Goal: Information Seeking & Learning: Learn about a topic

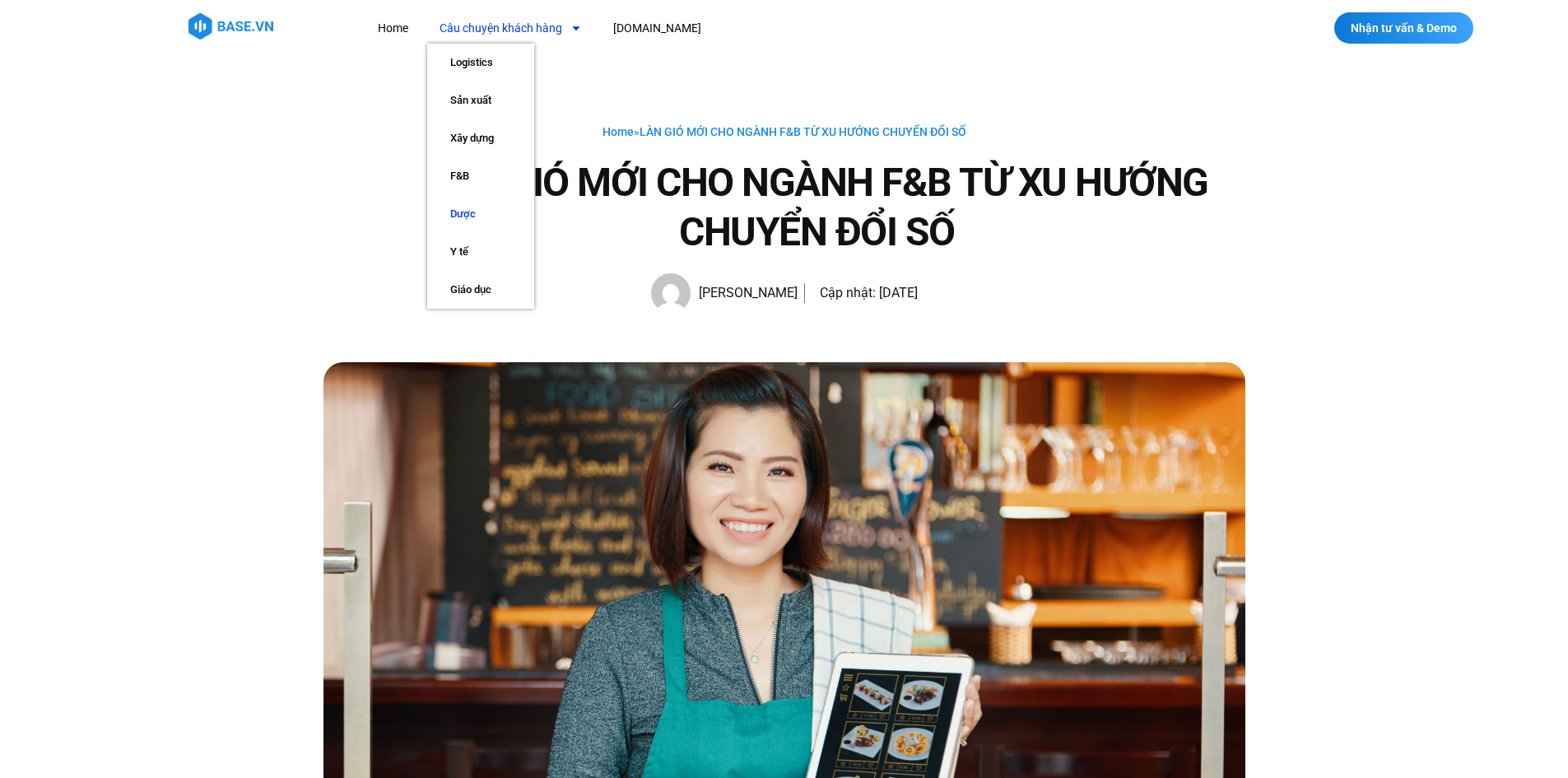
click at [472, 210] on link "Dược" at bounding box center [481, 214] width 107 height 38
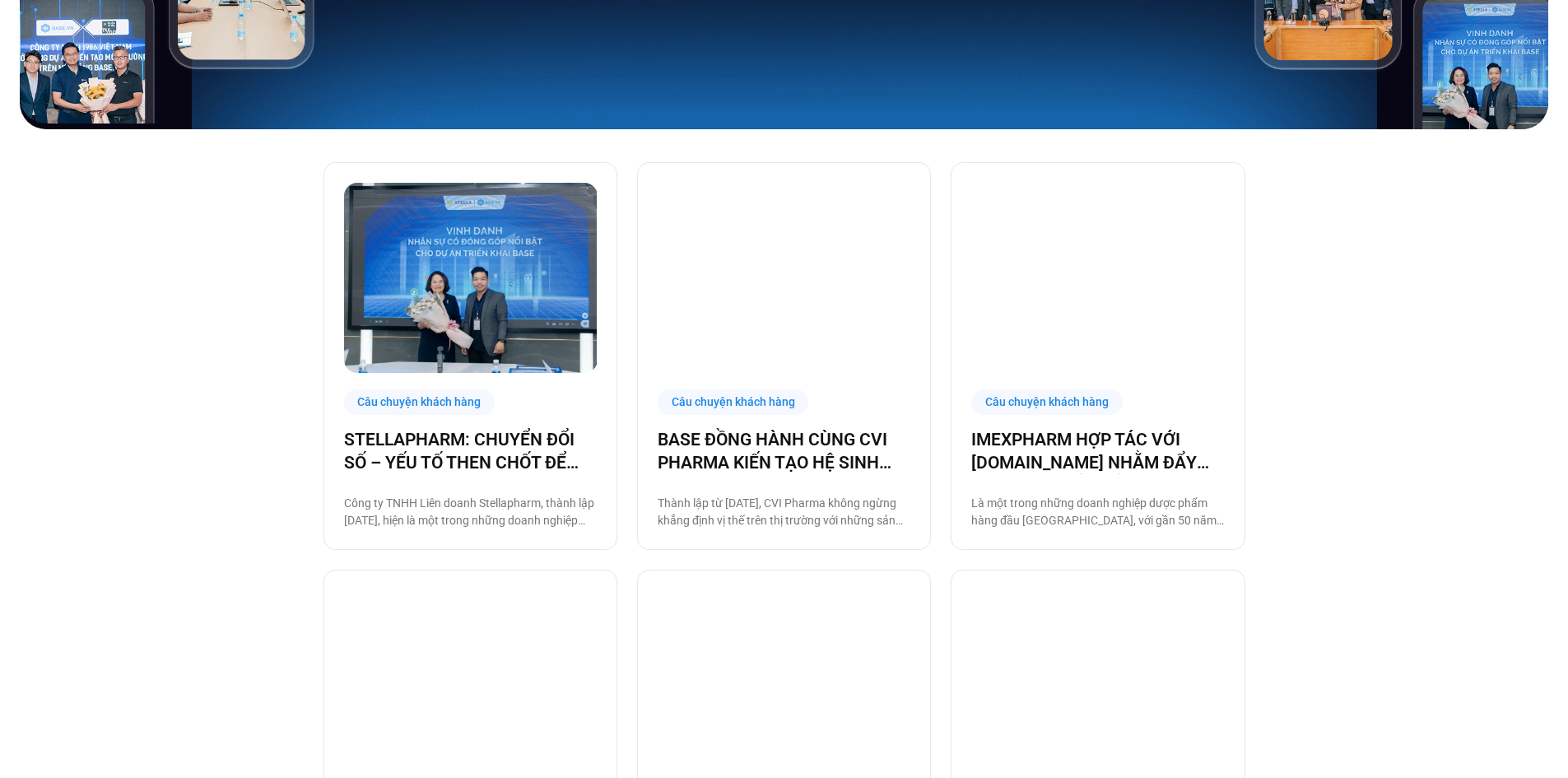
scroll to position [411, 0]
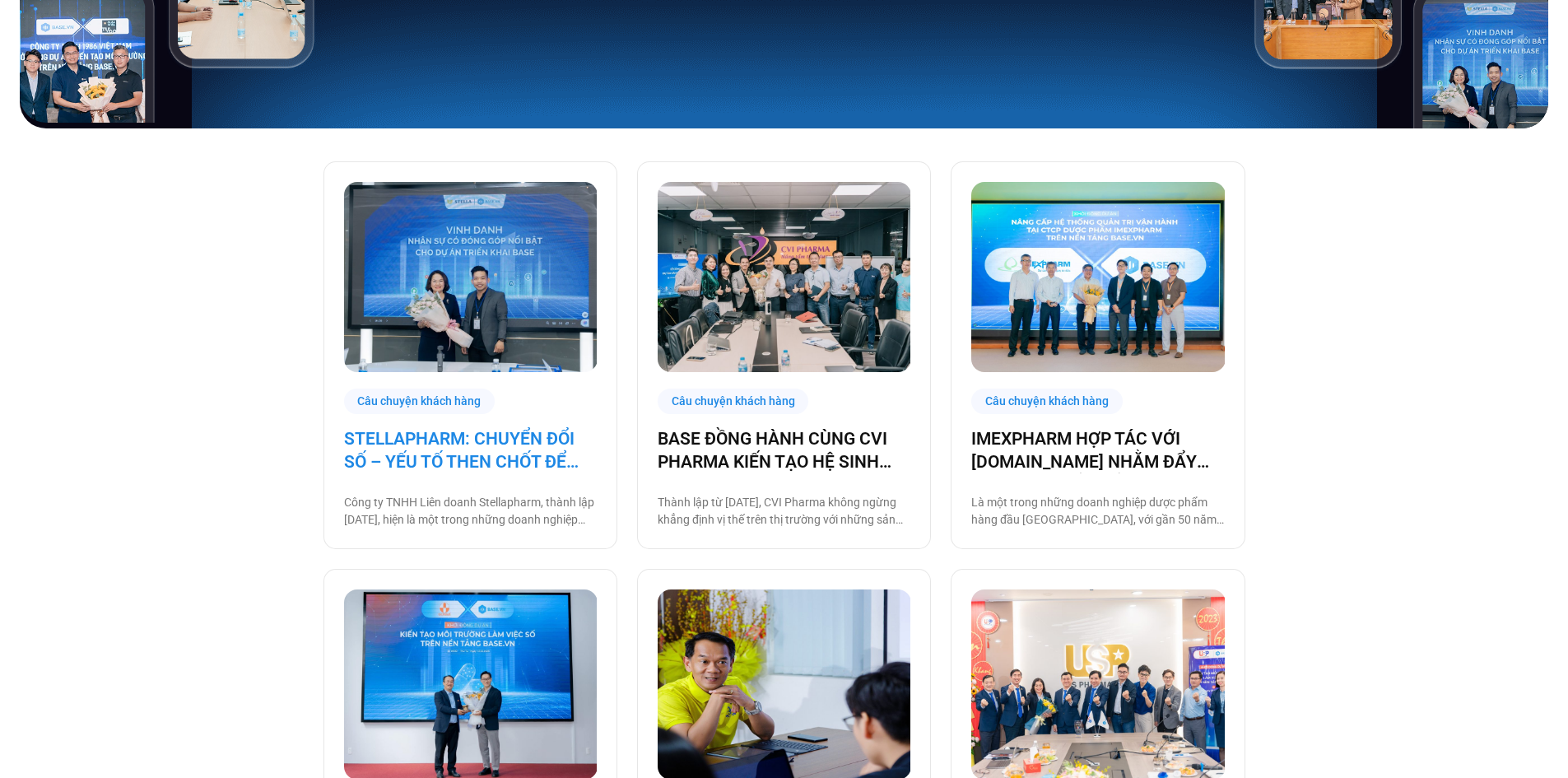
click at [515, 443] on link "STELLAPHARM: CHUYỂN ĐỔI SỐ – YẾU TỐ THEN CHỐT ĐỂ GIA TĂNG TỐC ĐỘ TĂNG TRƯỞNG" at bounding box center [469, 450] width 252 height 46
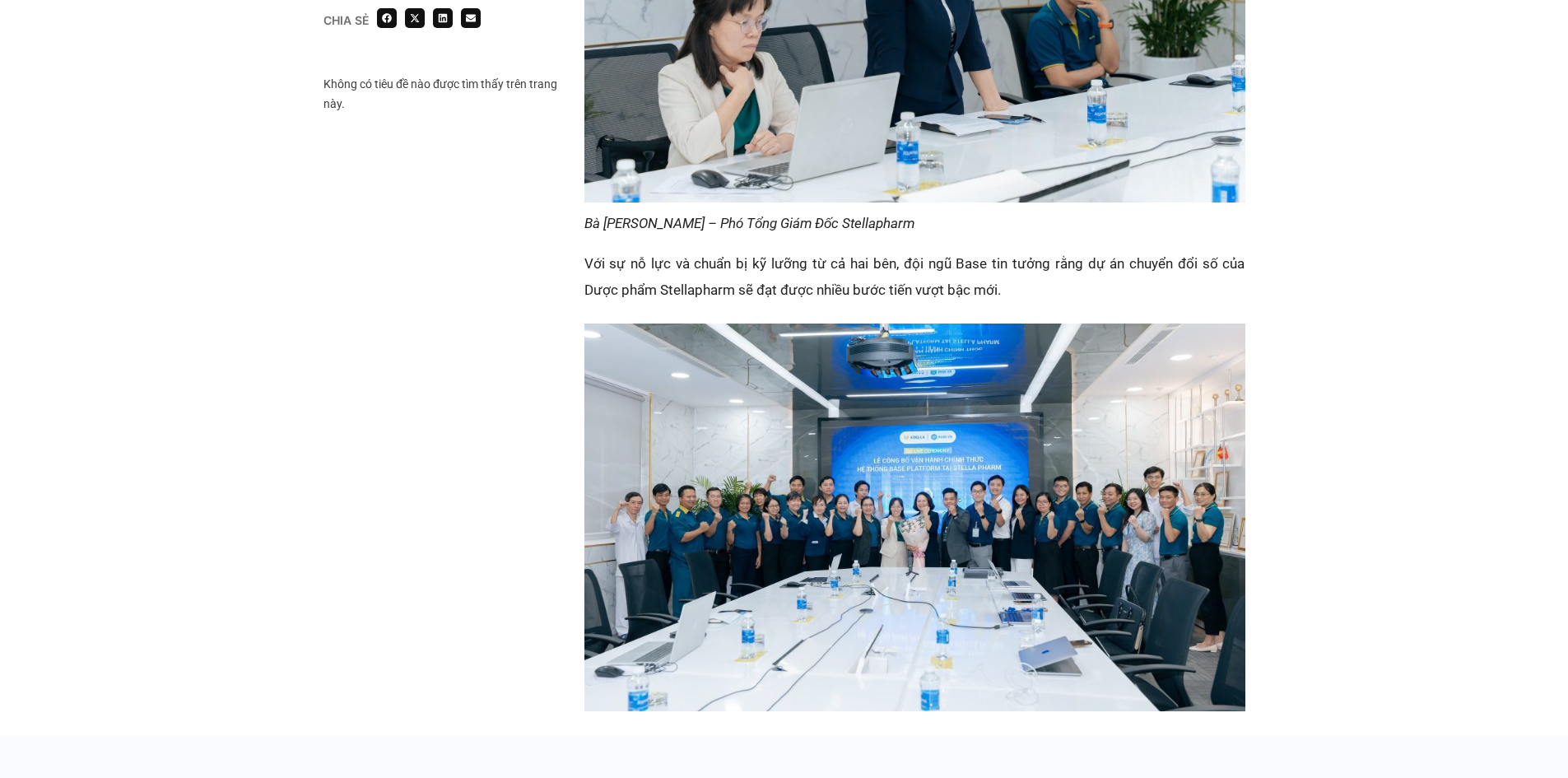
scroll to position [2223, 0]
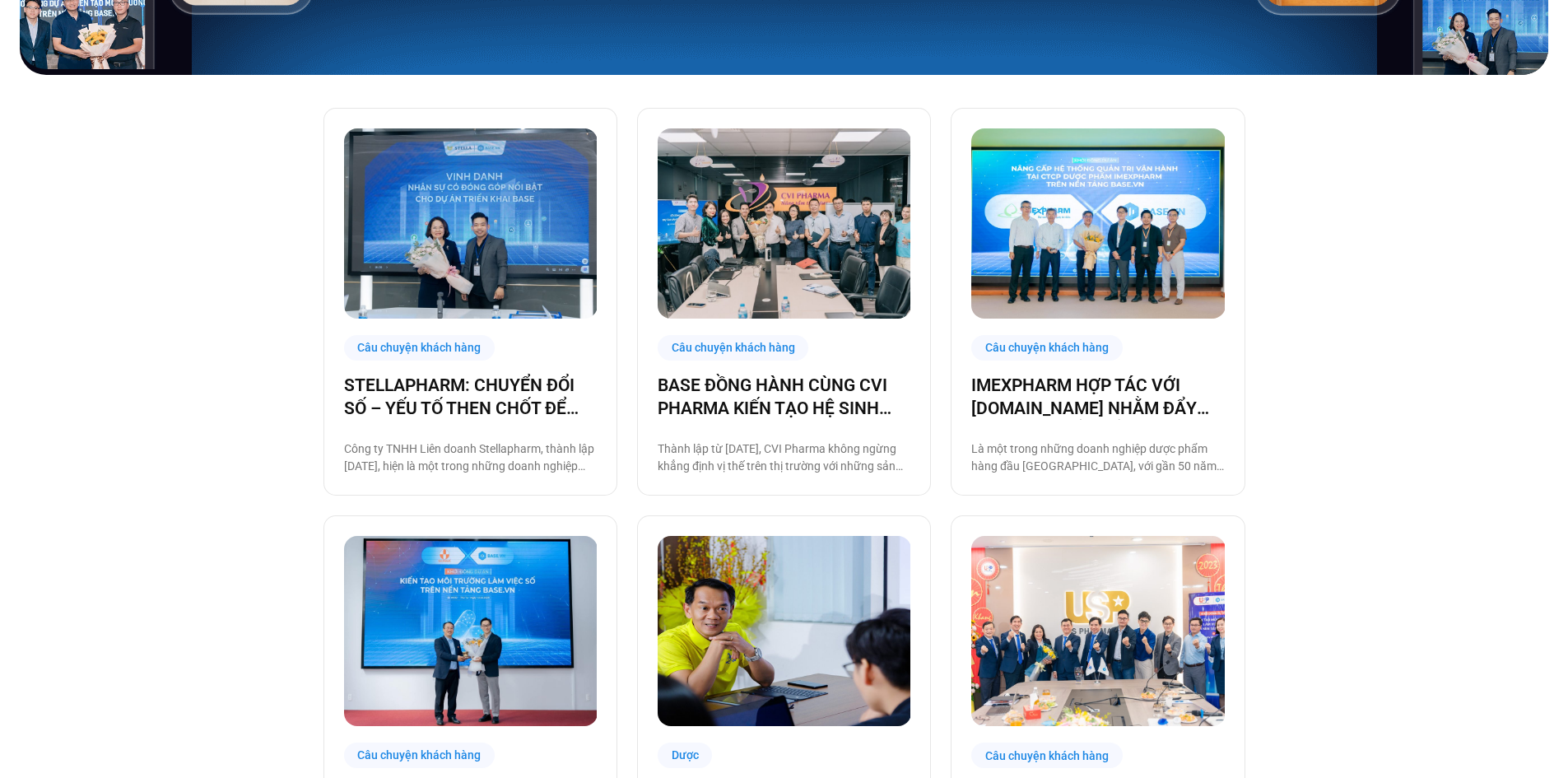
scroll to position [494, 0]
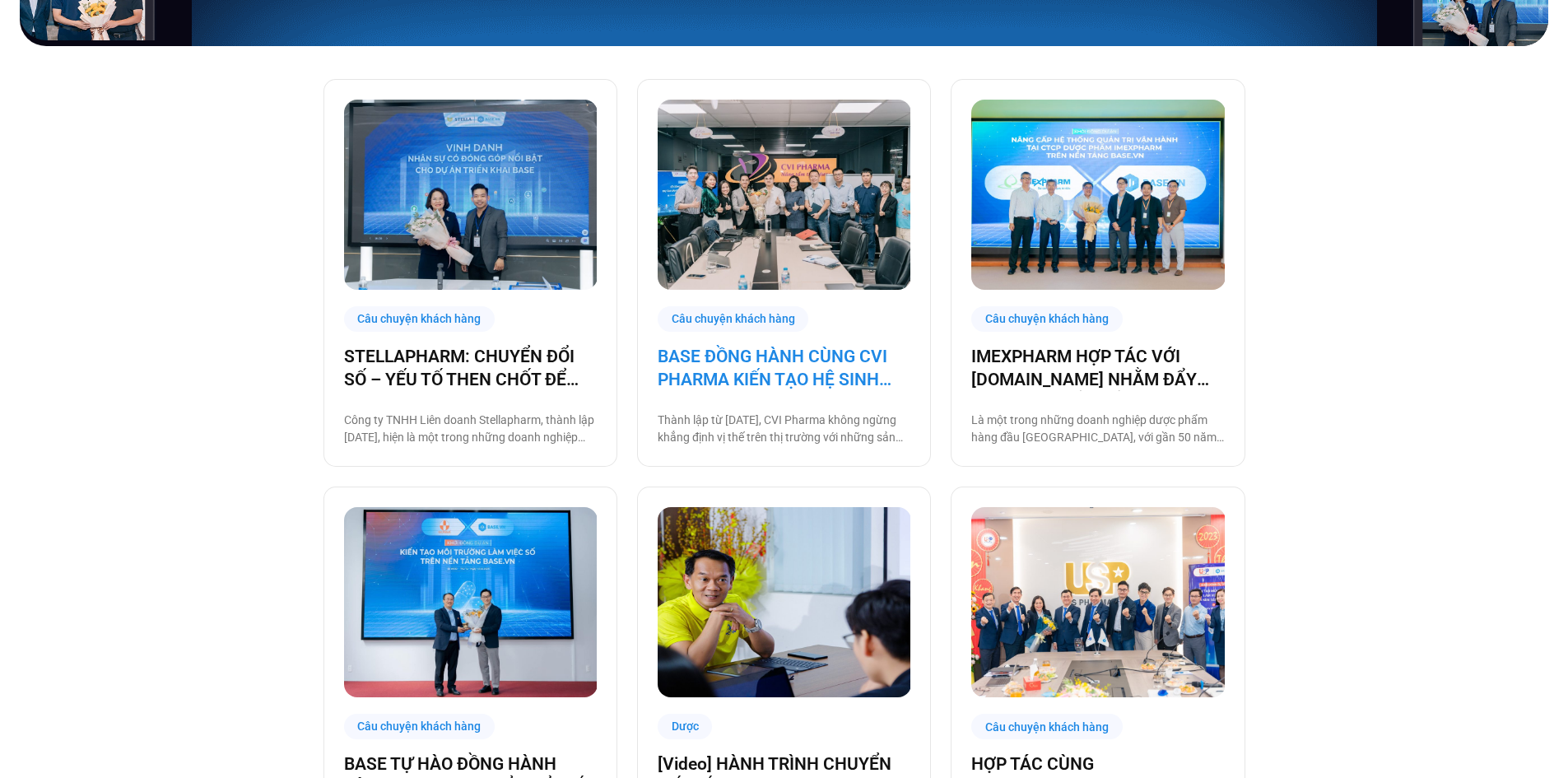
click at [770, 366] on link "BASE ĐỒNG HÀNH CÙNG CVI PHARMA KIẾN TẠO HỆ SINH THÁI SỐ VẬN HÀNH TOÀN DIỆN!" at bounding box center [784, 368] width 252 height 46
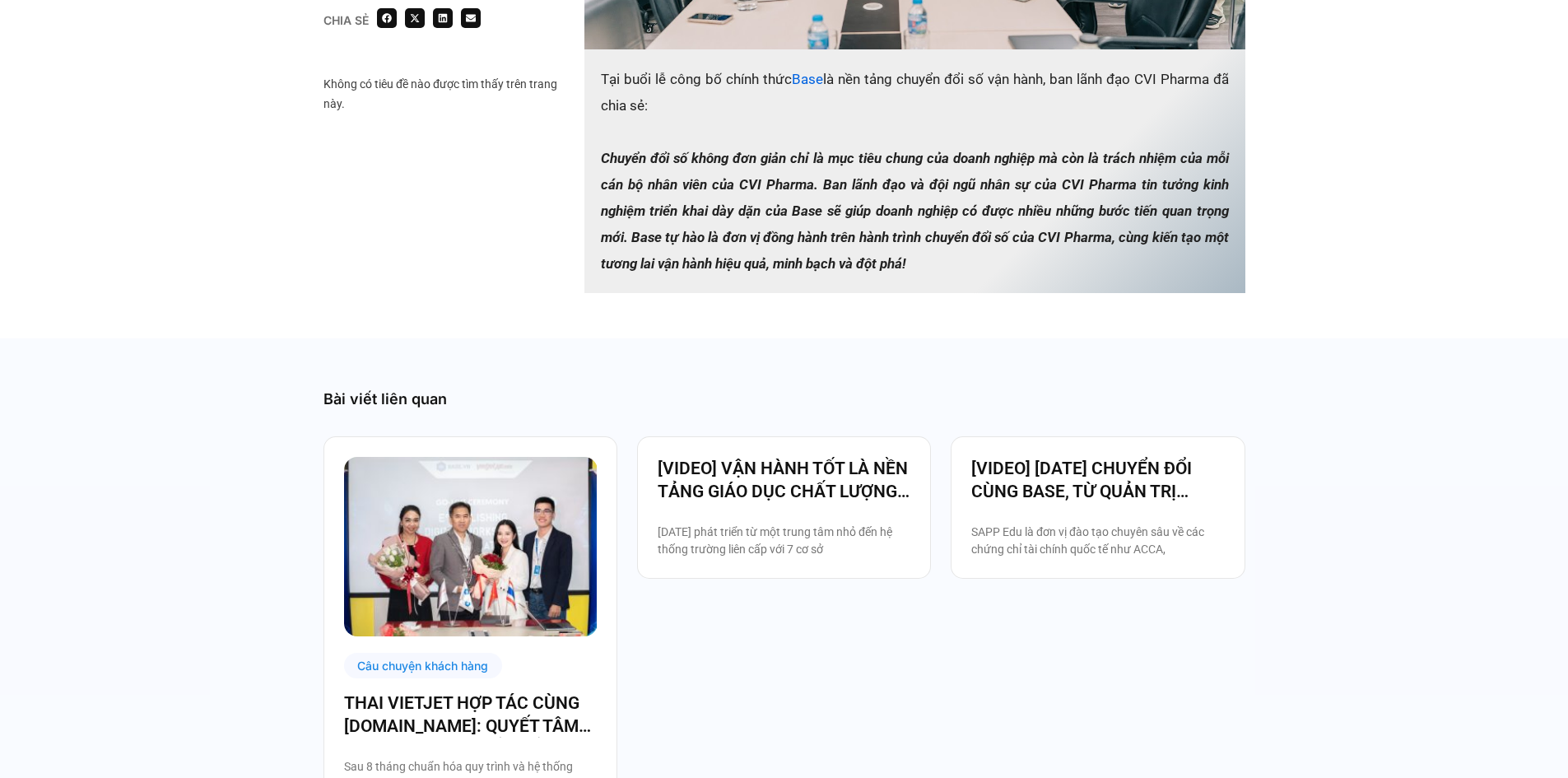
scroll to position [2552, 0]
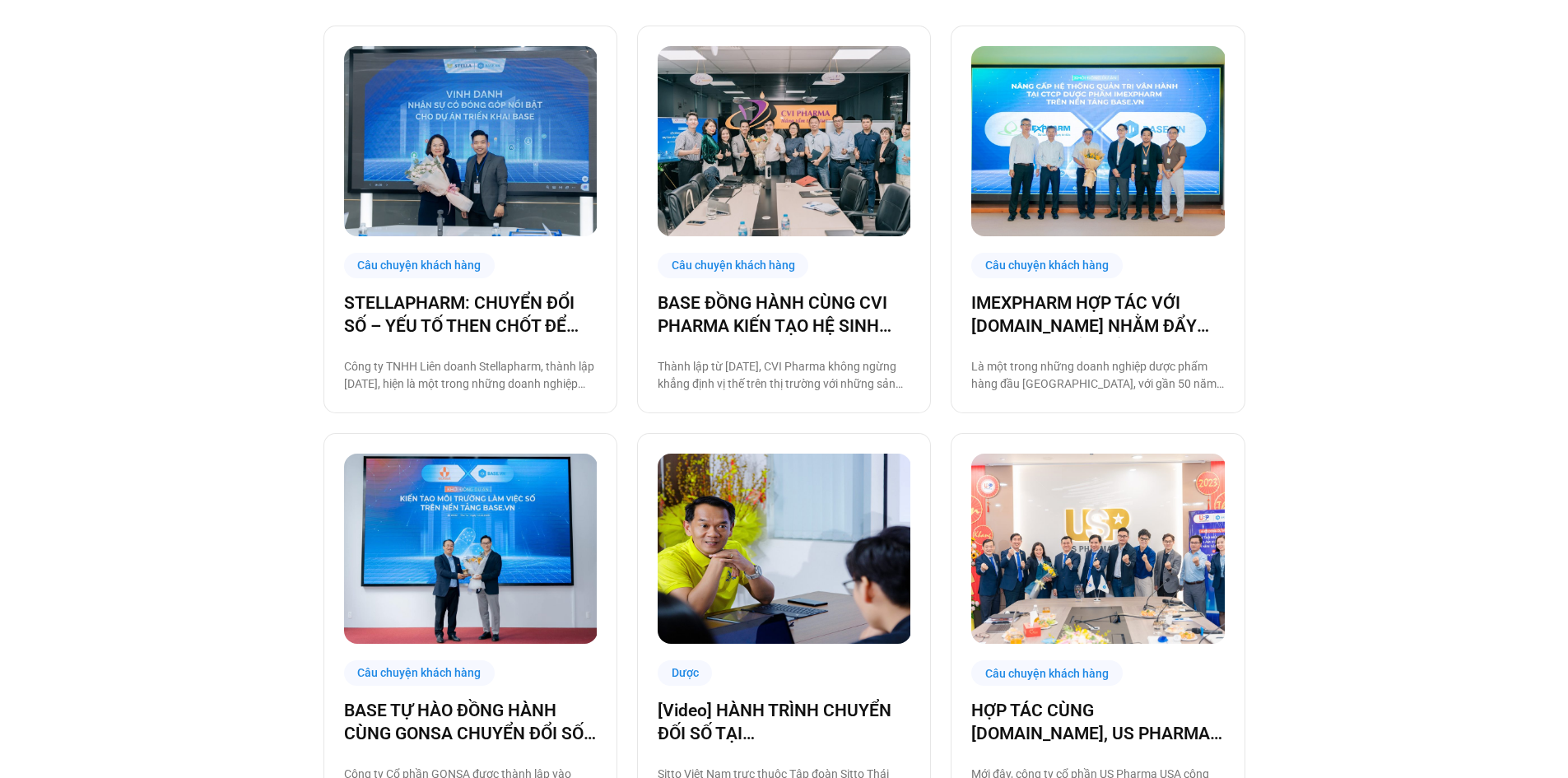
scroll to position [576, 0]
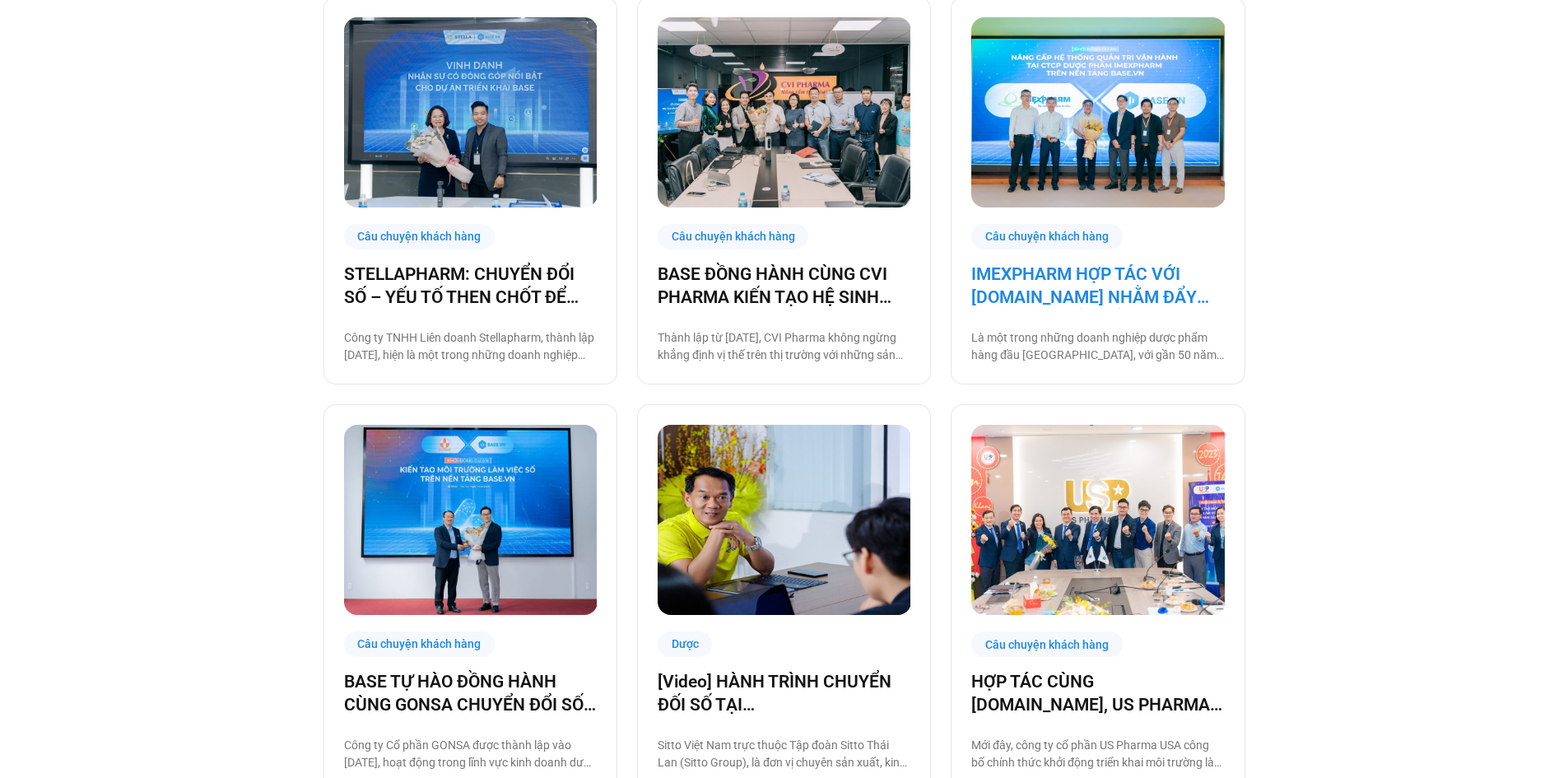
click at [1161, 266] on link "IMEXPHARM HỢP TÁC VỚI [DOMAIN_NAME] NHẰM ĐẨY MẠNH CHUYỂN ĐỔI SỐ CHO VẬN HÀNH TH…" at bounding box center [1097, 286] width 252 height 46
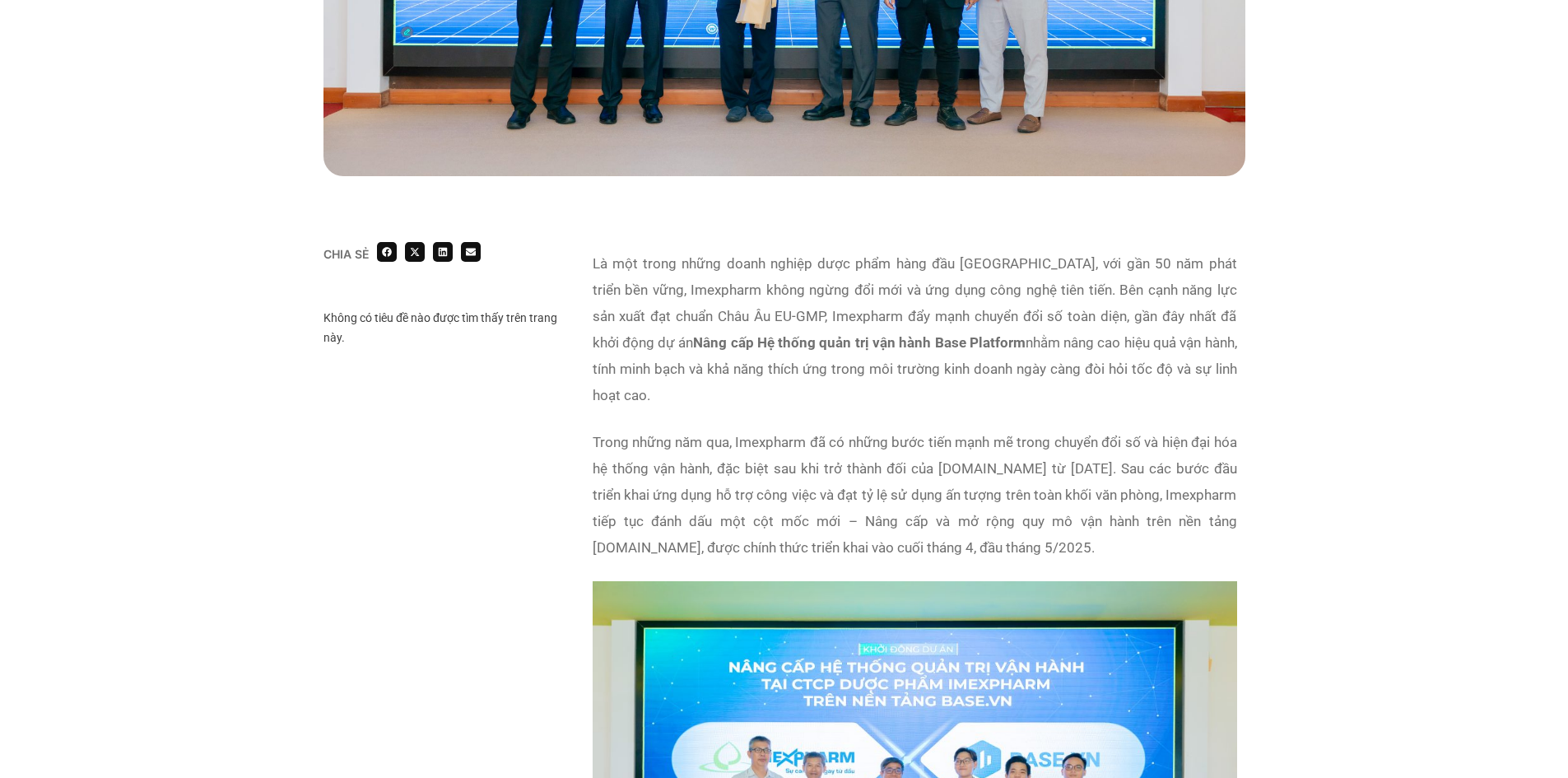
scroll to position [1070, 0]
